Goal: Task Accomplishment & Management: Manage account settings

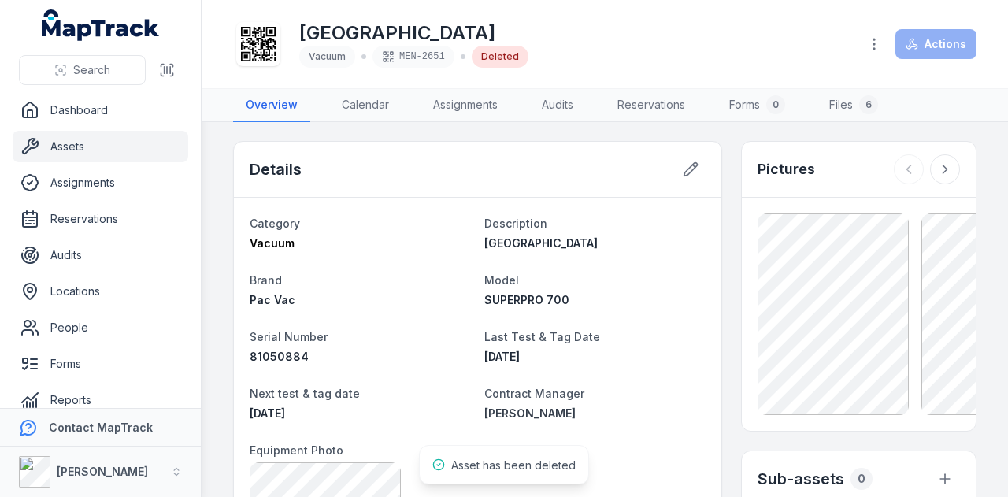
scroll to position [844, 0]
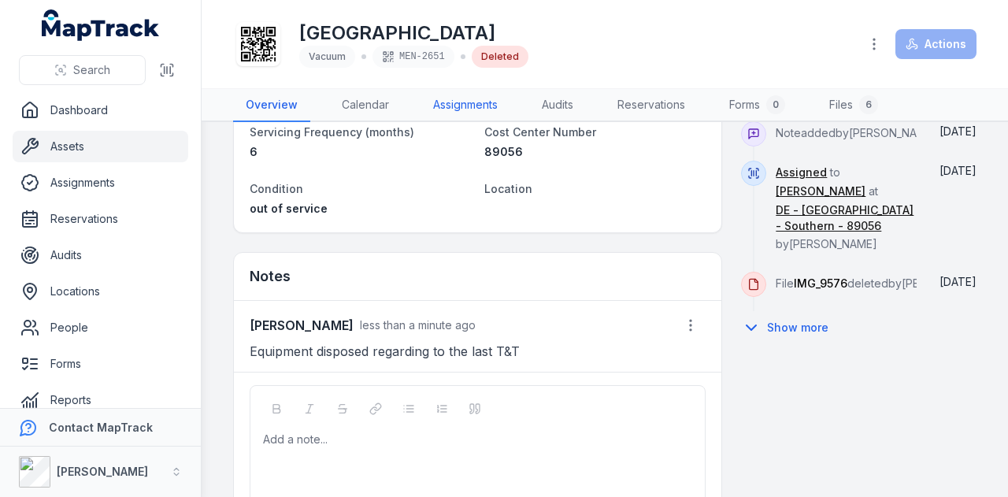
click at [468, 113] on link "Assignments" at bounding box center [465, 105] width 90 height 33
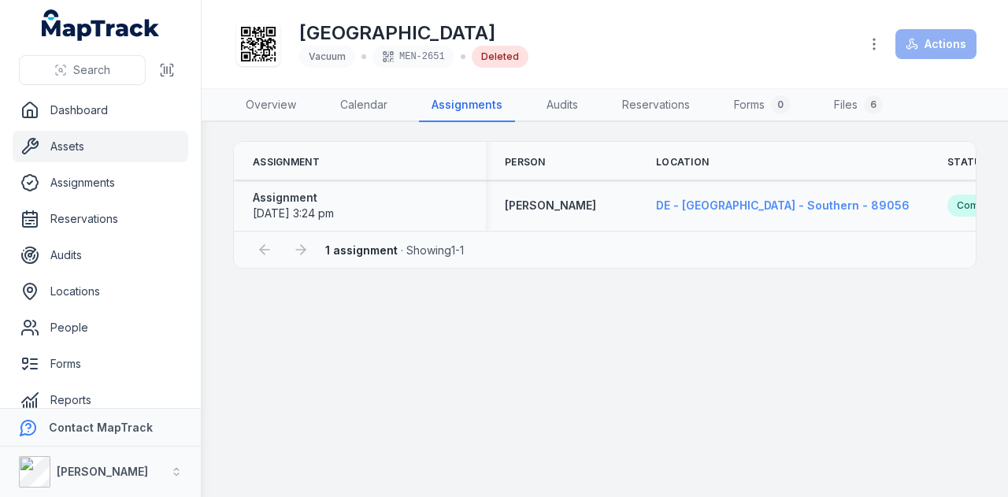
click at [731, 212] on strong "DE - [GEOGRAPHIC_DATA] - Southern - 89056" at bounding box center [783, 206] width 254 height 16
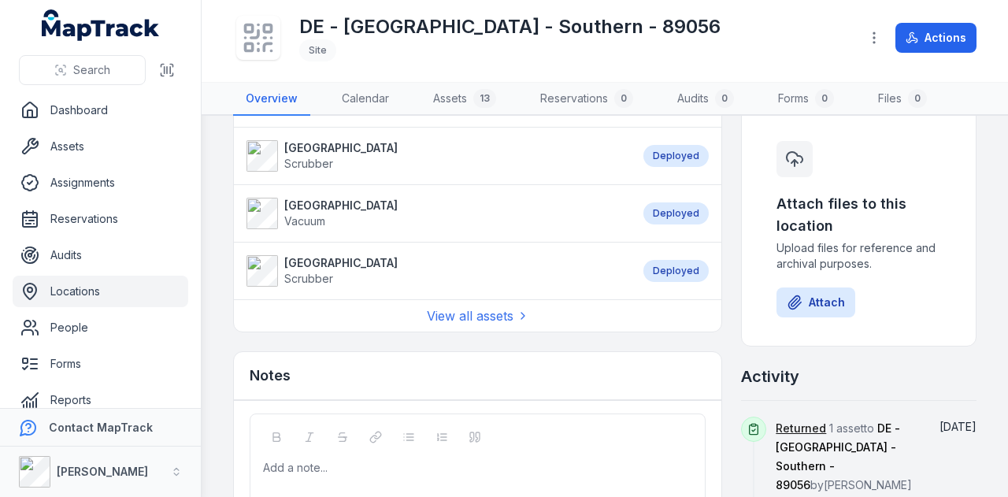
scroll to position [709, 0]
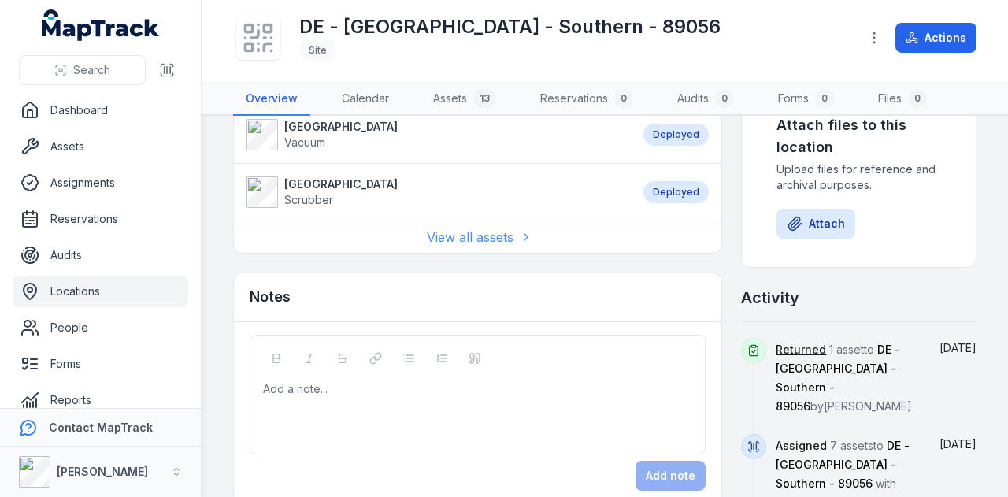
click at [473, 228] on link "View all assets" at bounding box center [478, 237] width 102 height 19
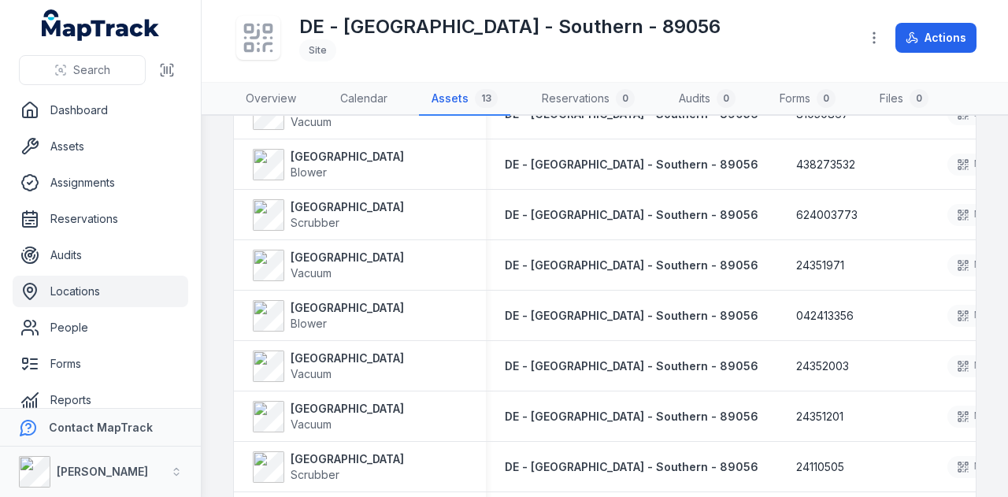
scroll to position [413, 0]
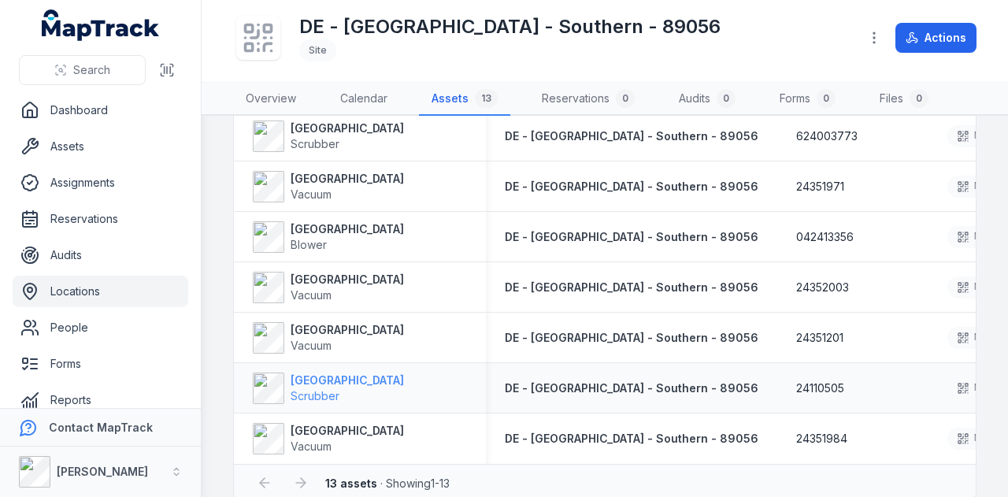
click at [350, 388] on span "Scrubber" at bounding box center [347, 396] width 113 height 16
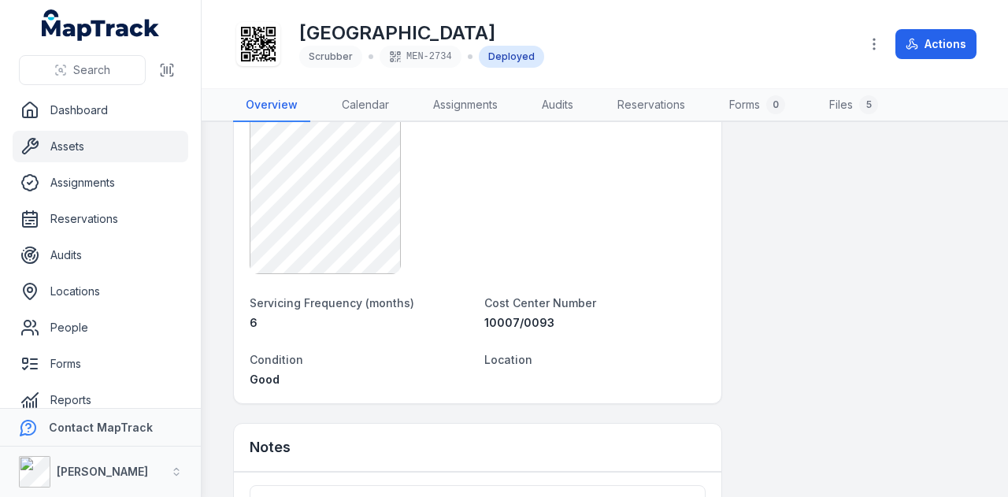
scroll to position [1417, 0]
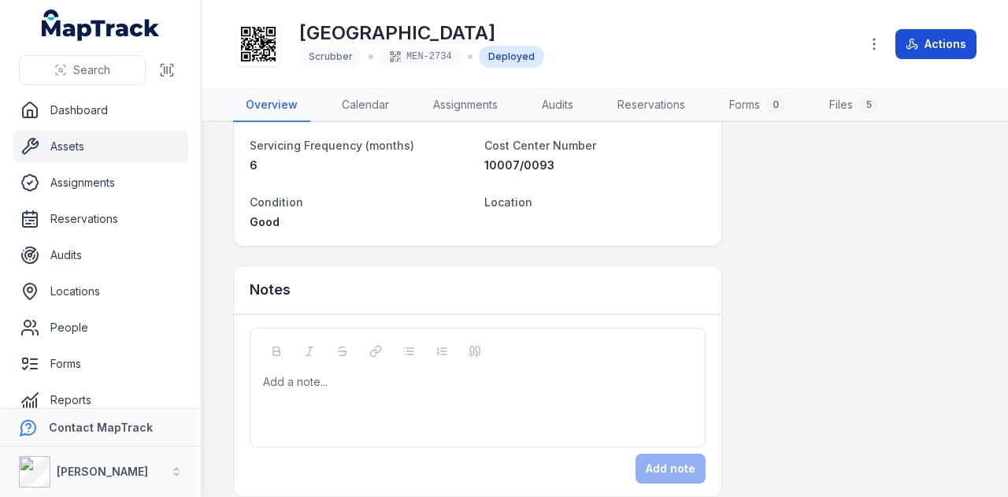
click at [904, 41] on button "Actions" at bounding box center [935, 44] width 81 height 30
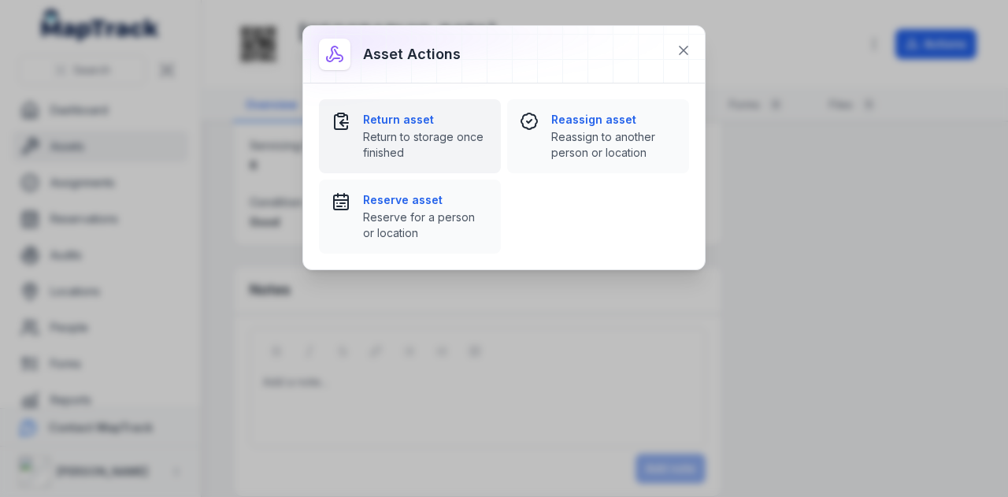
click at [400, 140] on span "Return to storage once finished" at bounding box center [425, 144] width 125 height 31
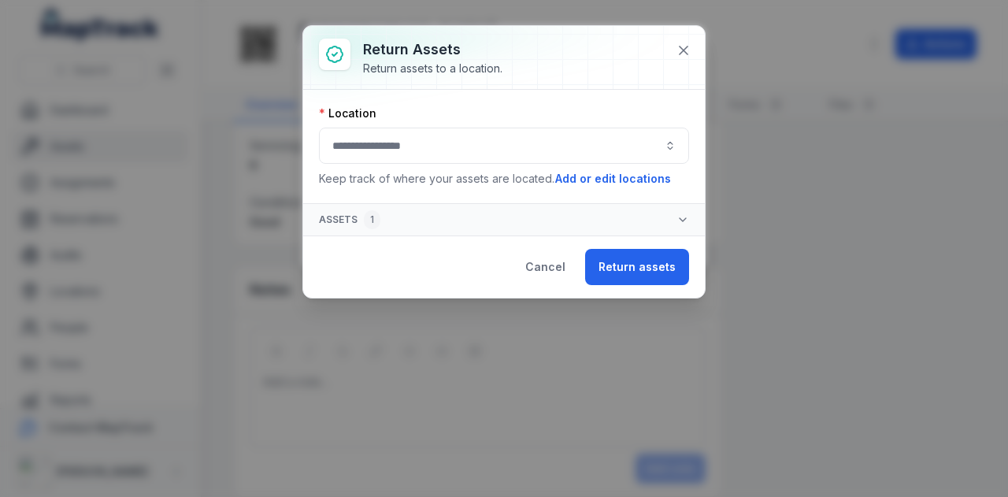
click at [461, 139] on button "button" at bounding box center [504, 146] width 370 height 36
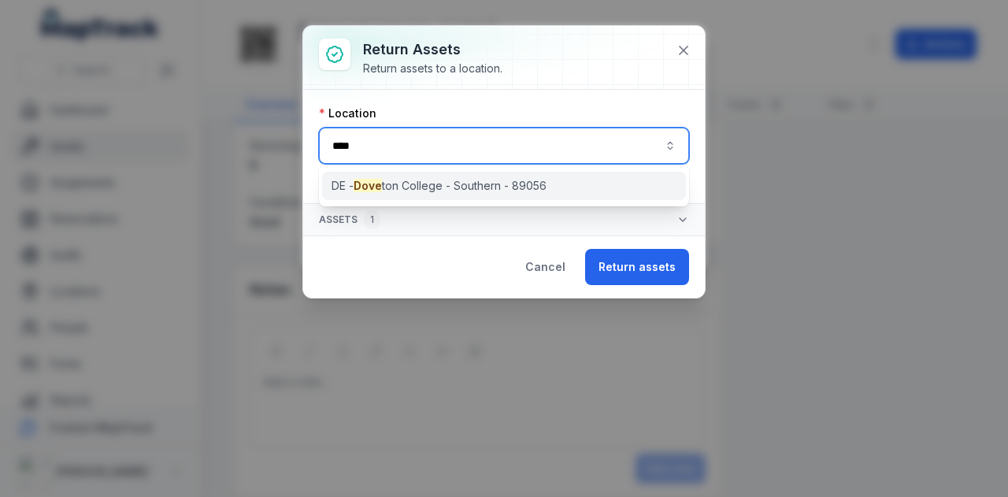
type input "****"
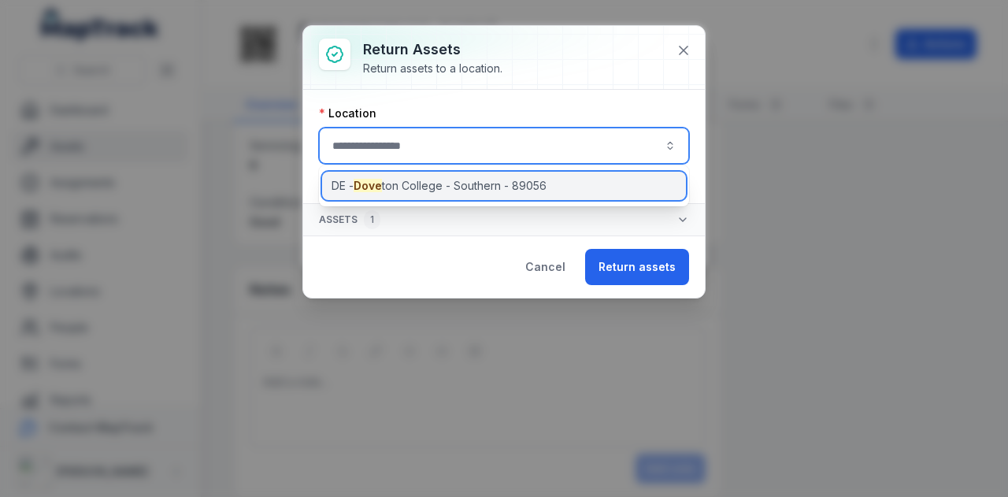
click at [436, 196] on div "DE - [GEOGRAPHIC_DATA] - Southern - 89056" at bounding box center [504, 186] width 365 height 28
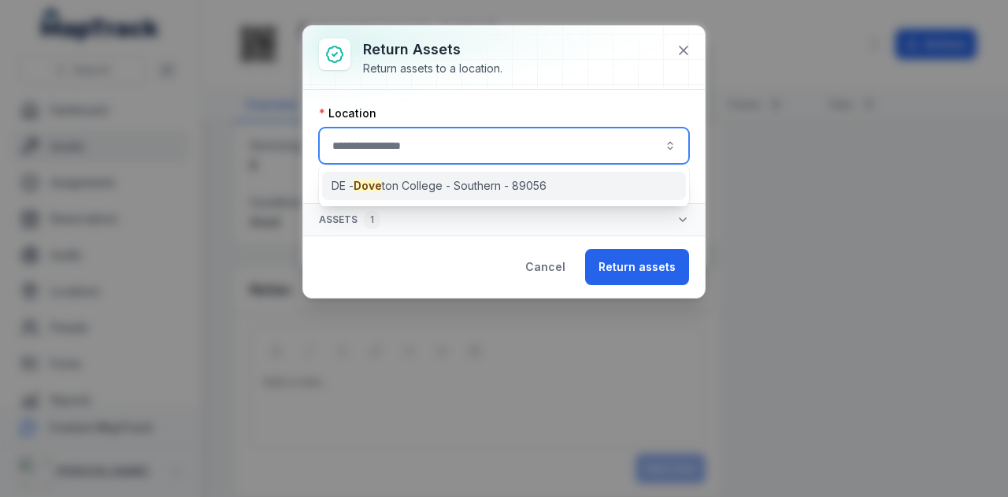
type input "**********"
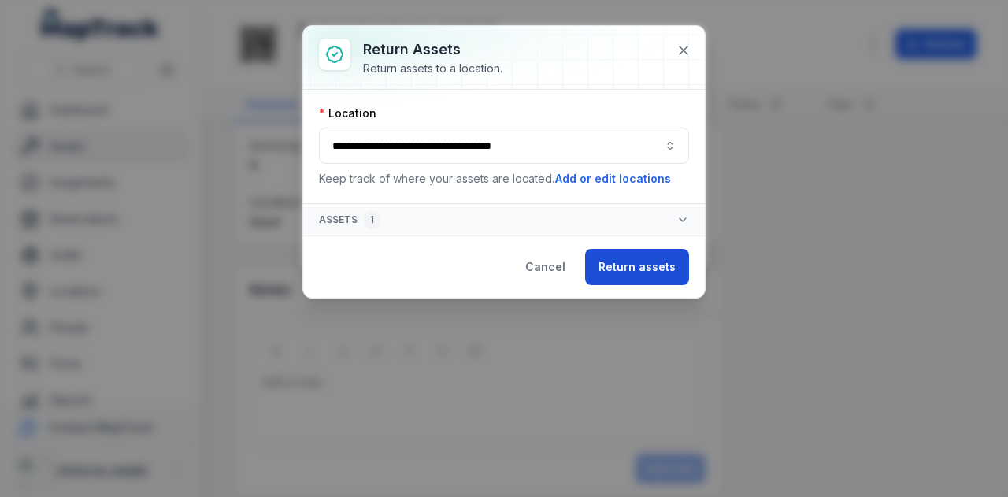
click at [627, 260] on button "Return assets" at bounding box center [637, 267] width 104 height 36
